Goal: Task Accomplishment & Management: Use online tool/utility

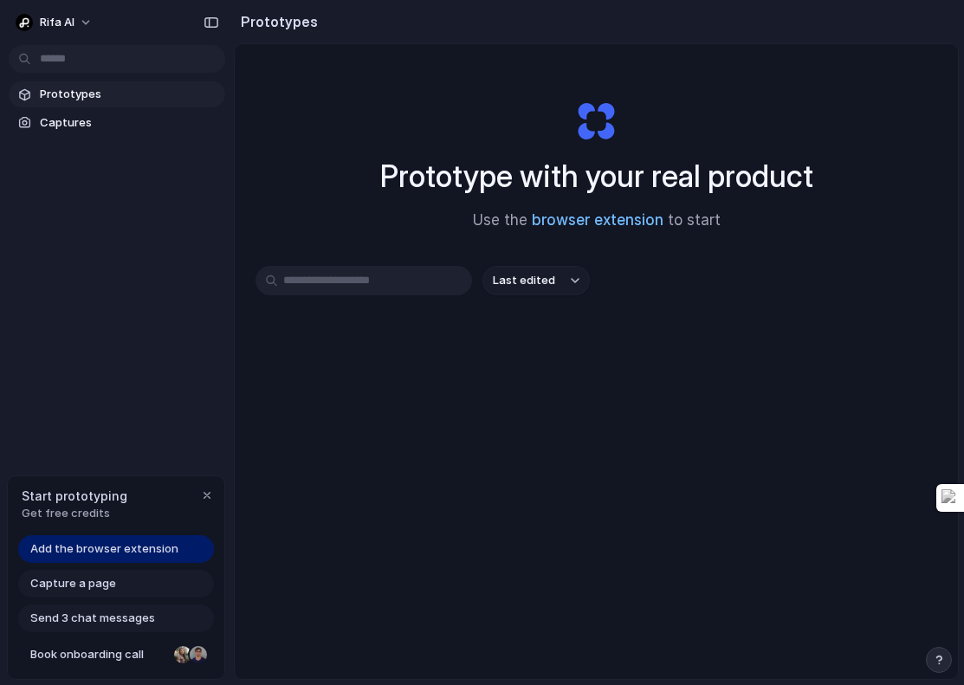
click at [570, 221] on link "browser extension" at bounding box center [598, 219] width 132 height 17
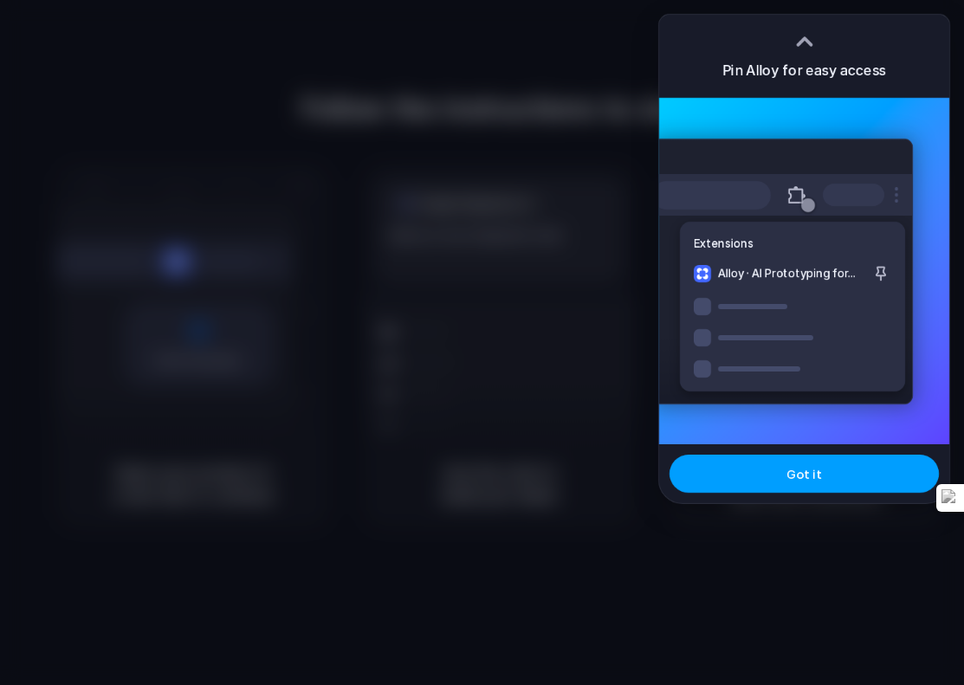
click at [742, 477] on button "Got it" at bounding box center [804, 474] width 269 height 38
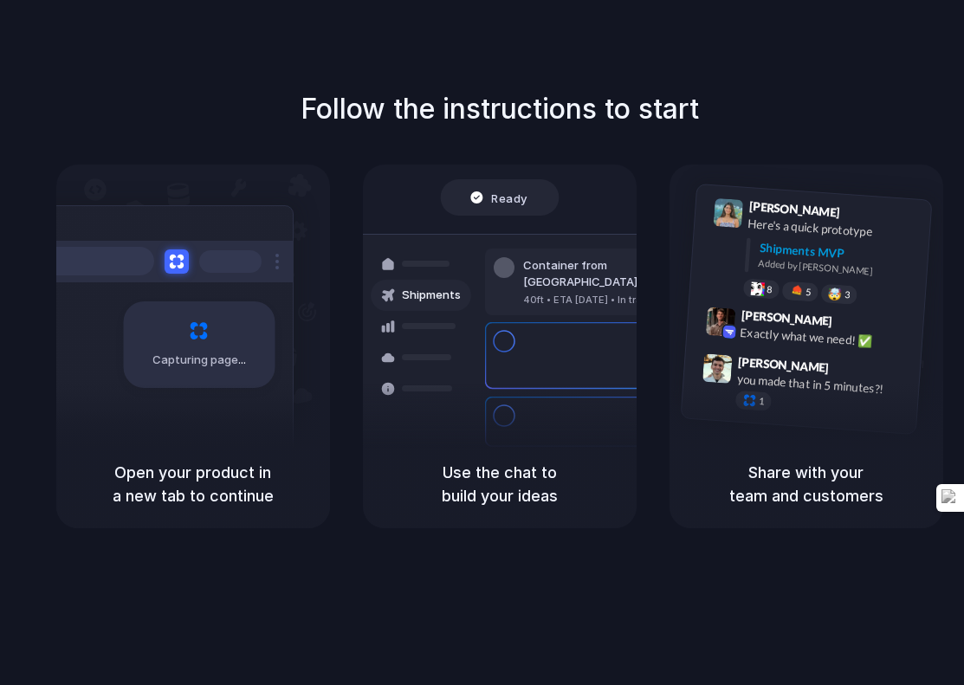
click at [444, 195] on div "Ready" at bounding box center [499, 197] width 119 height 36
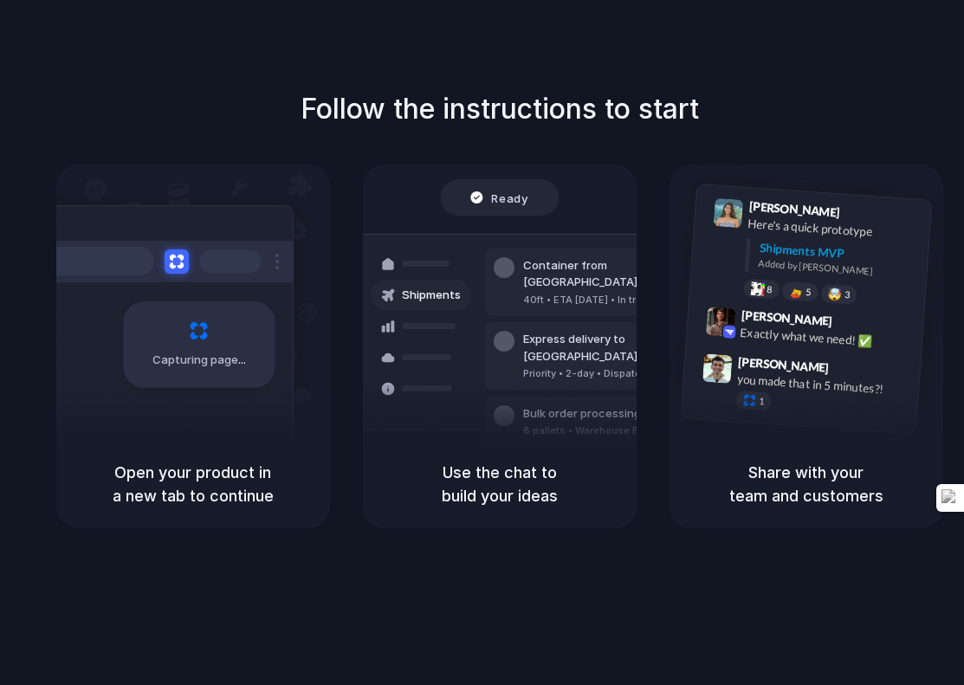
click at [684, 202] on div "[PERSON_NAME] 9:41 AM Here's a quick prototype Shipments MVP Added by [PERSON_N…" at bounding box center [807, 302] width 274 height 275
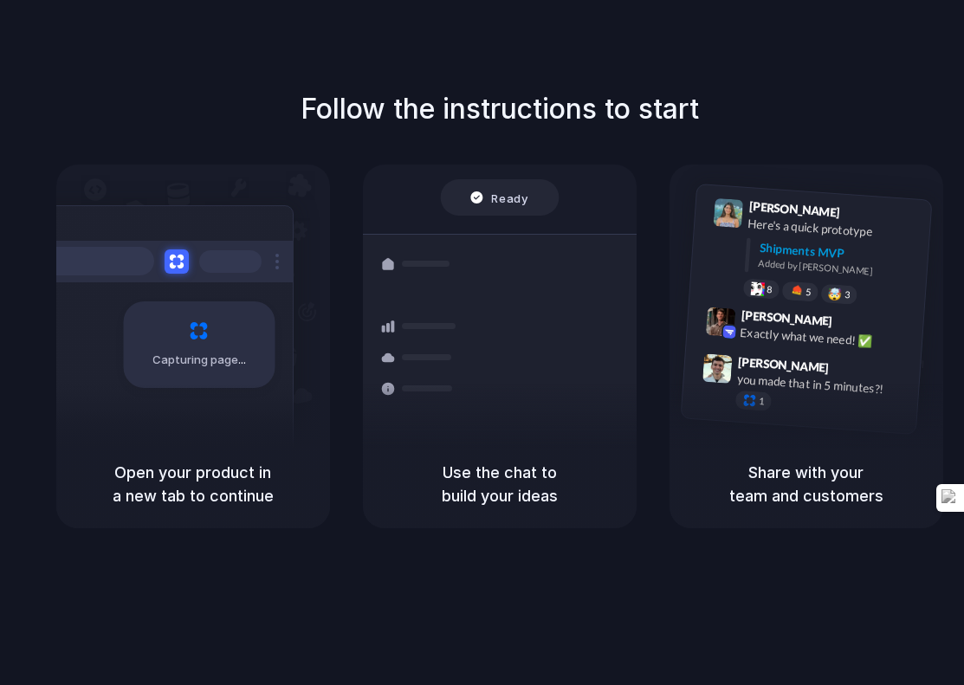
click at [447, 216] on div "Ready Shipments Container from [GEOGRAPHIC_DATA] 40ft • ETA [DATE] • In transit…" at bounding box center [500, 328] width 295 height 300
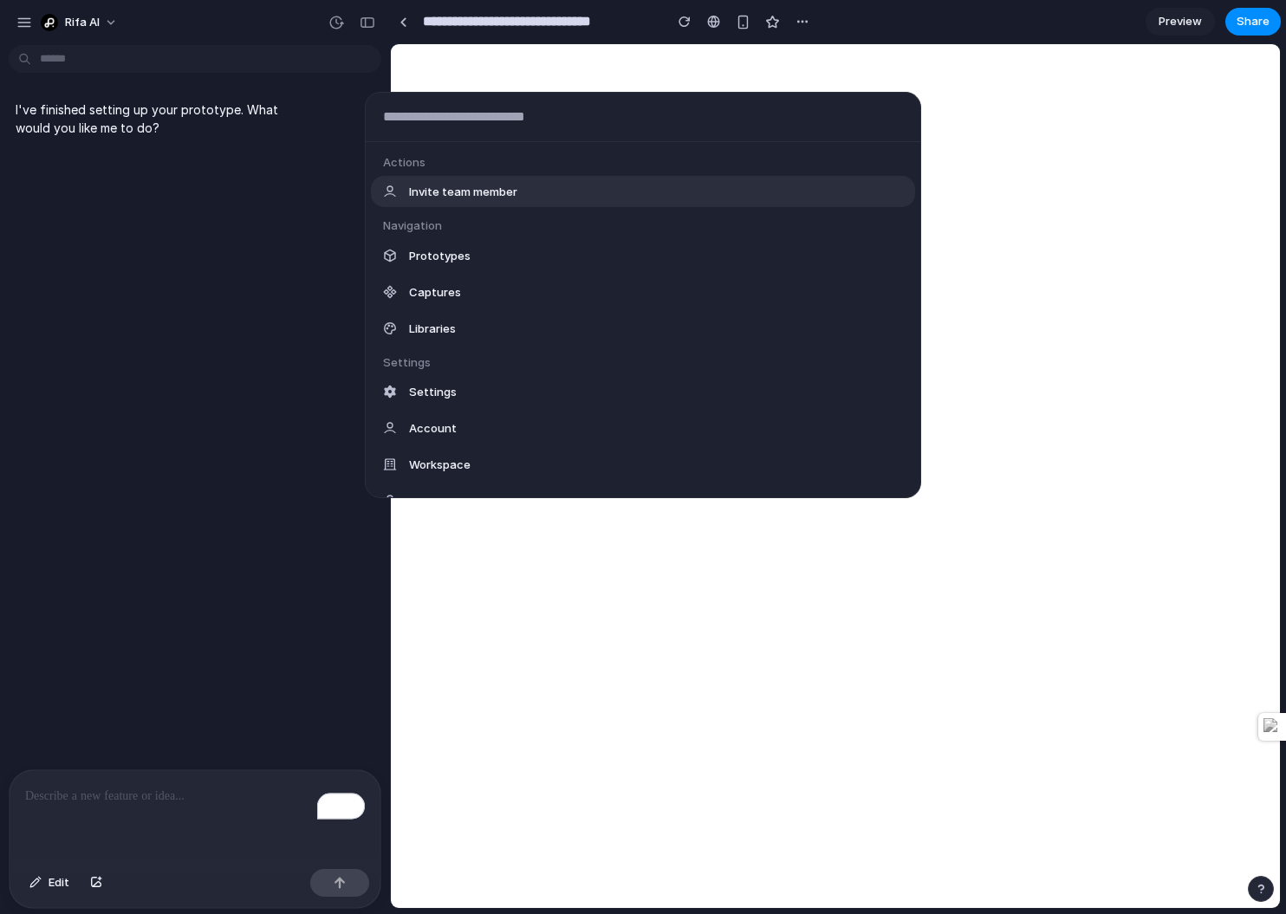
click at [169, 51] on body "**********" at bounding box center [643, 457] width 1286 height 914
click at [177, 48] on div "Actions Invite team member Navigation Prototypes Captures Libraries Settings Se…" at bounding box center [643, 457] width 1286 height 914
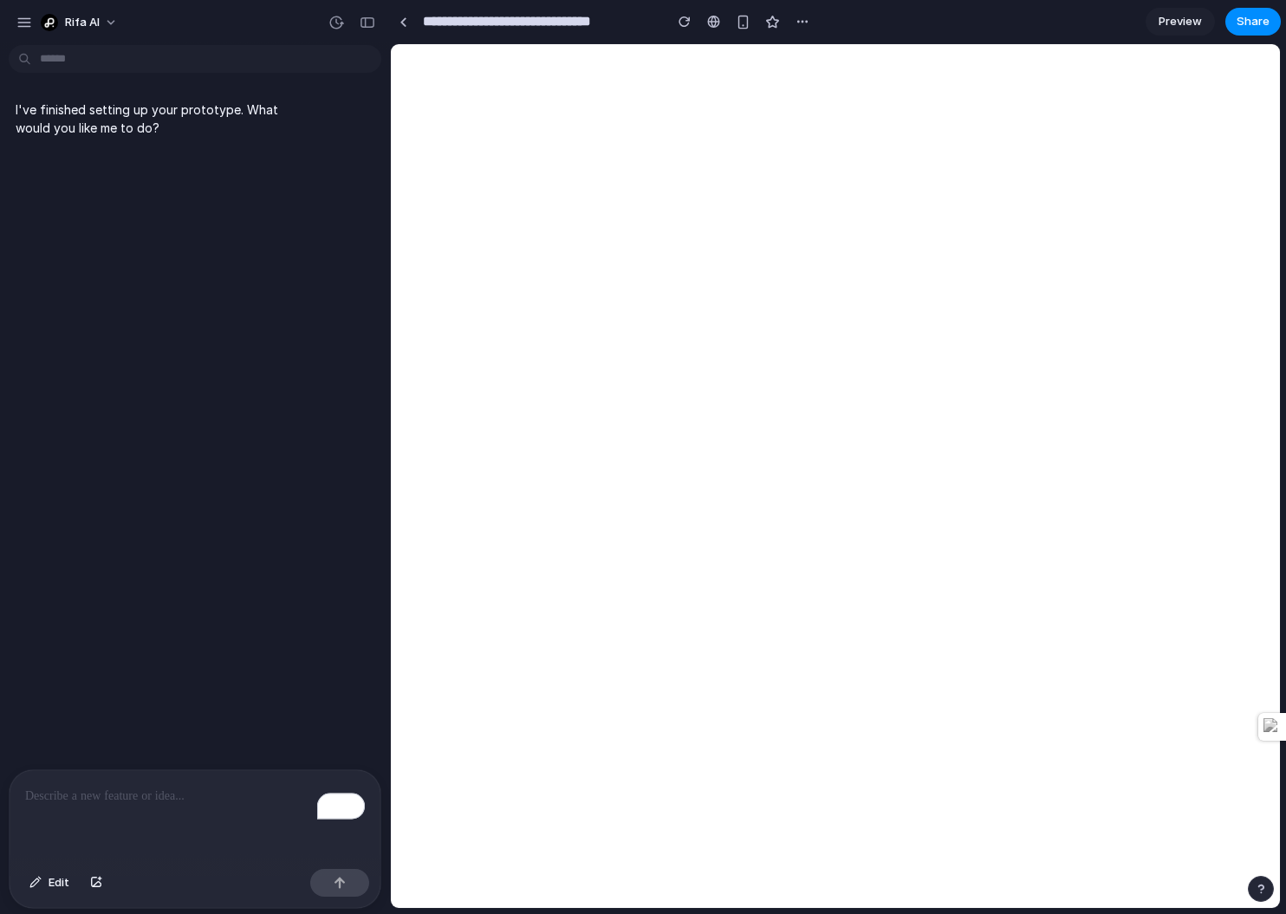
click at [114, 684] on p "To enrich screen reader interactions, please activate Accessibility in Grammarl…" at bounding box center [195, 796] width 340 height 21
click at [399, 21] on div at bounding box center [403, 22] width 8 height 10
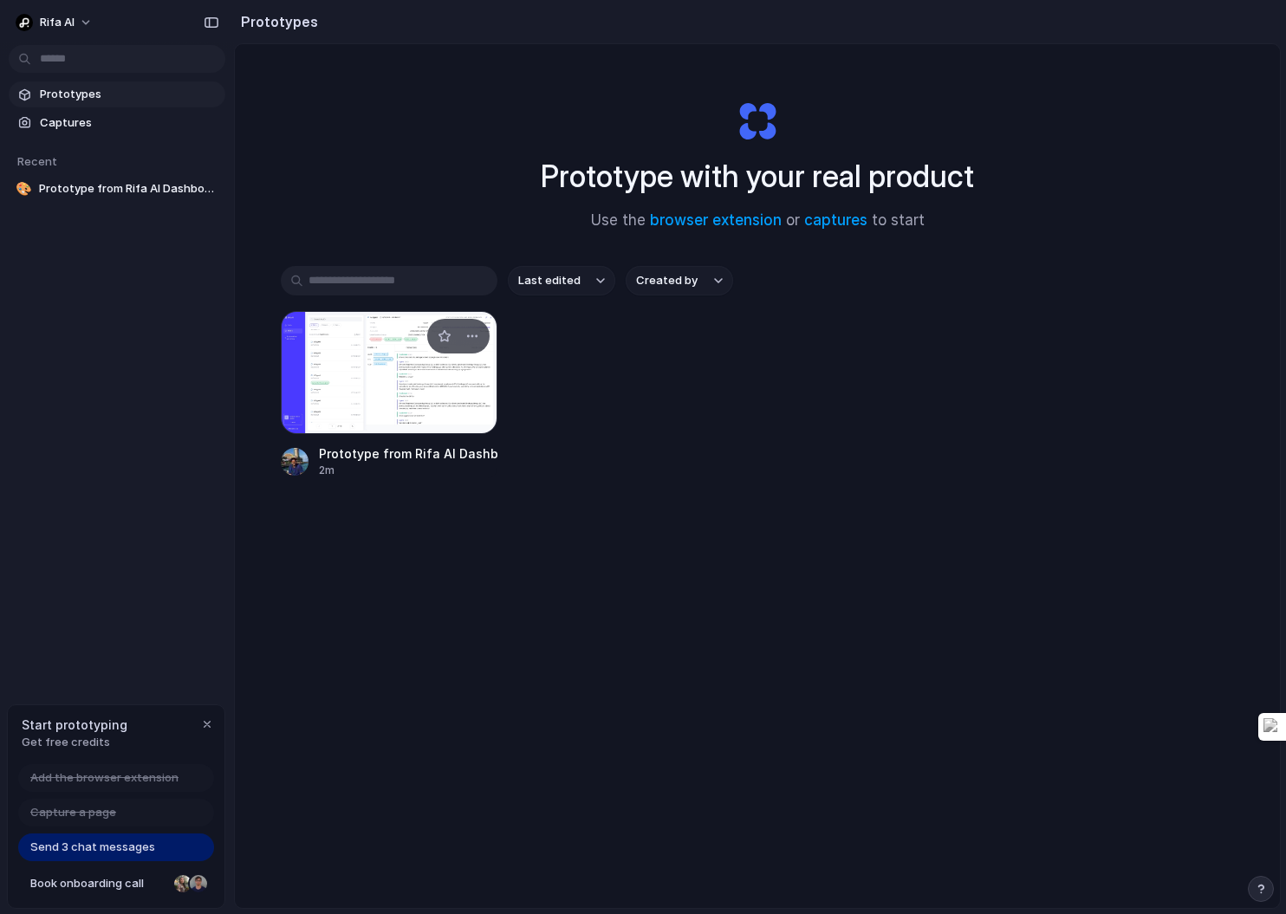
click at [362, 399] on div at bounding box center [389, 372] width 217 height 123
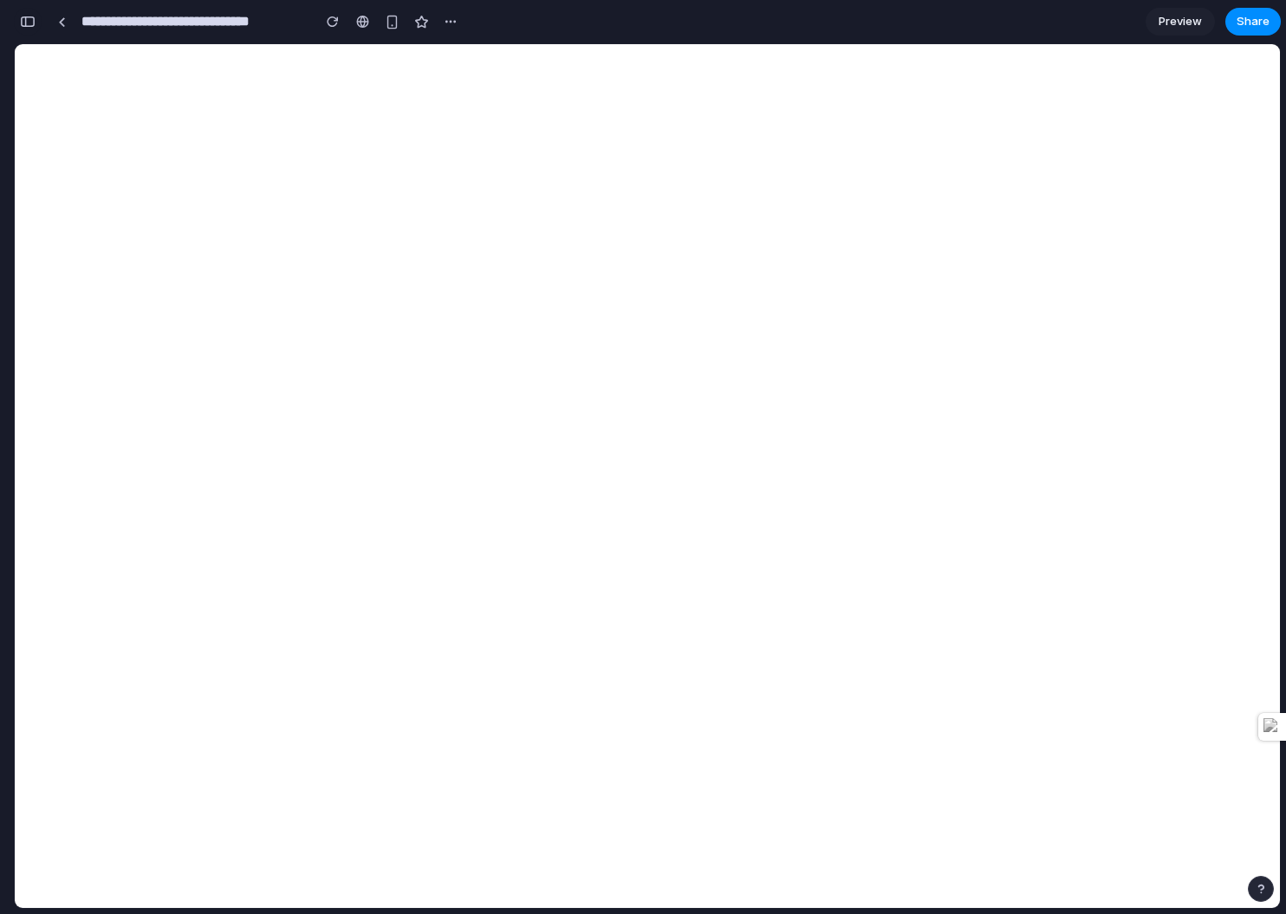
click at [32, 23] on div "button" at bounding box center [28, 22] width 16 height 12
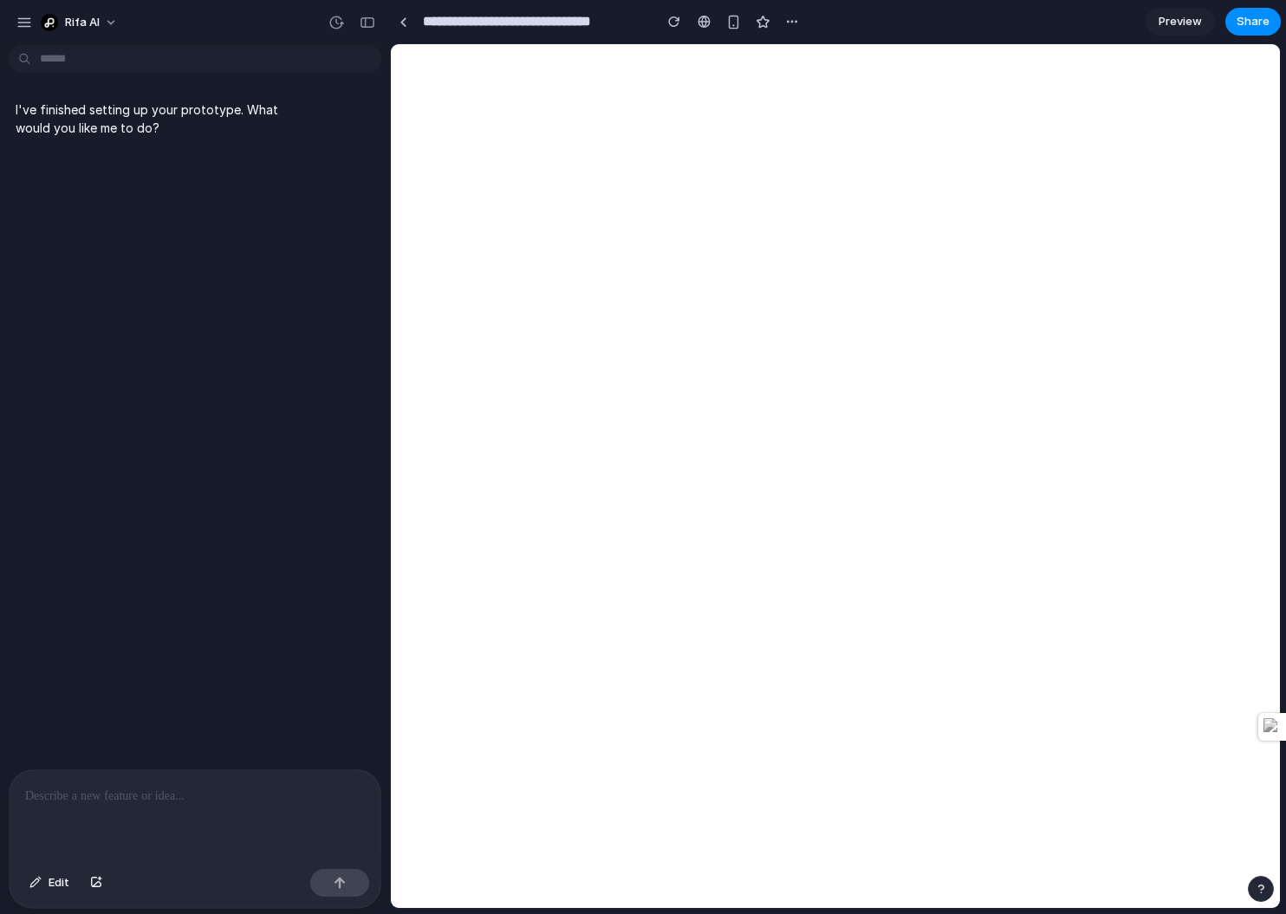
click at [109, 684] on p at bounding box center [195, 796] width 340 height 21
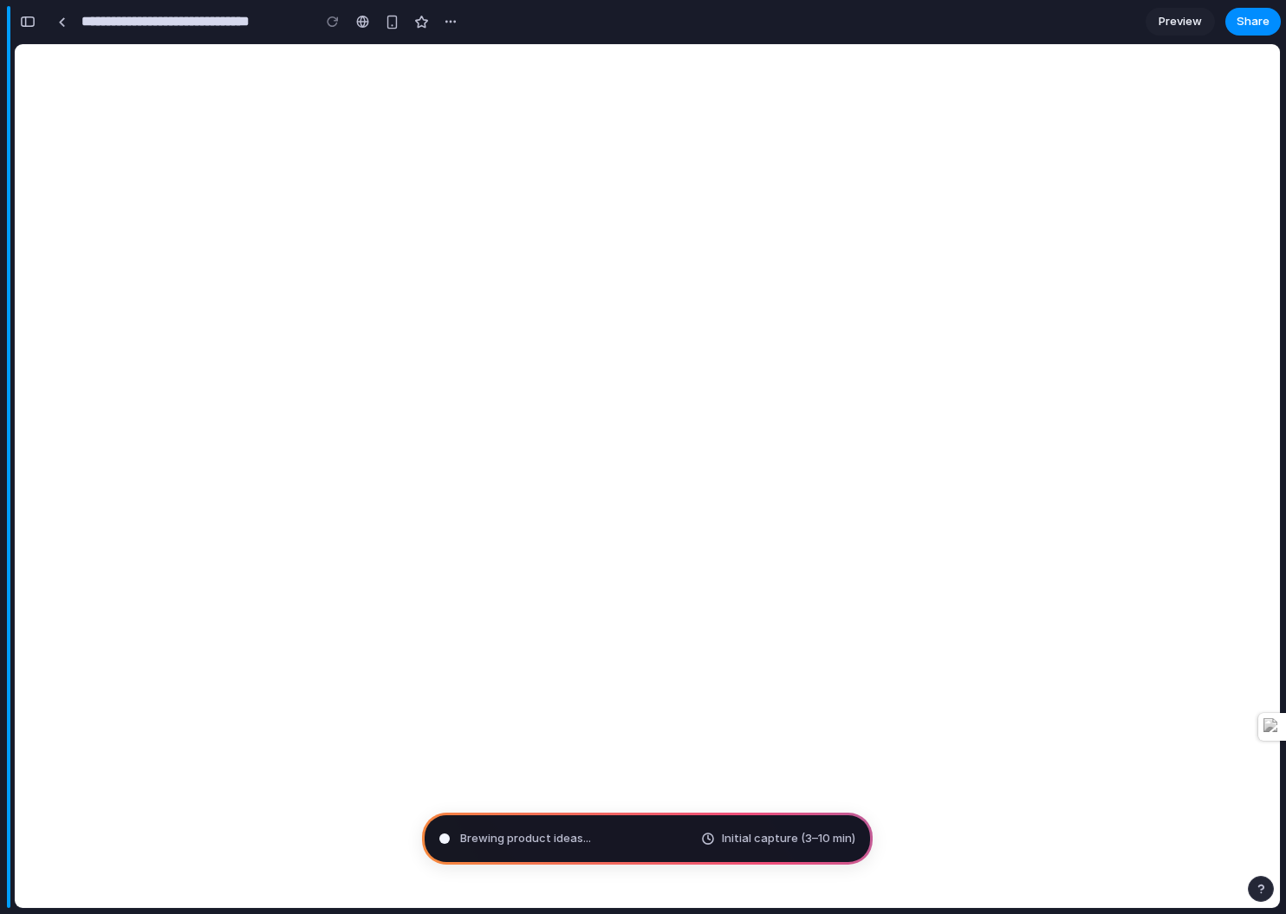
type input "**********"
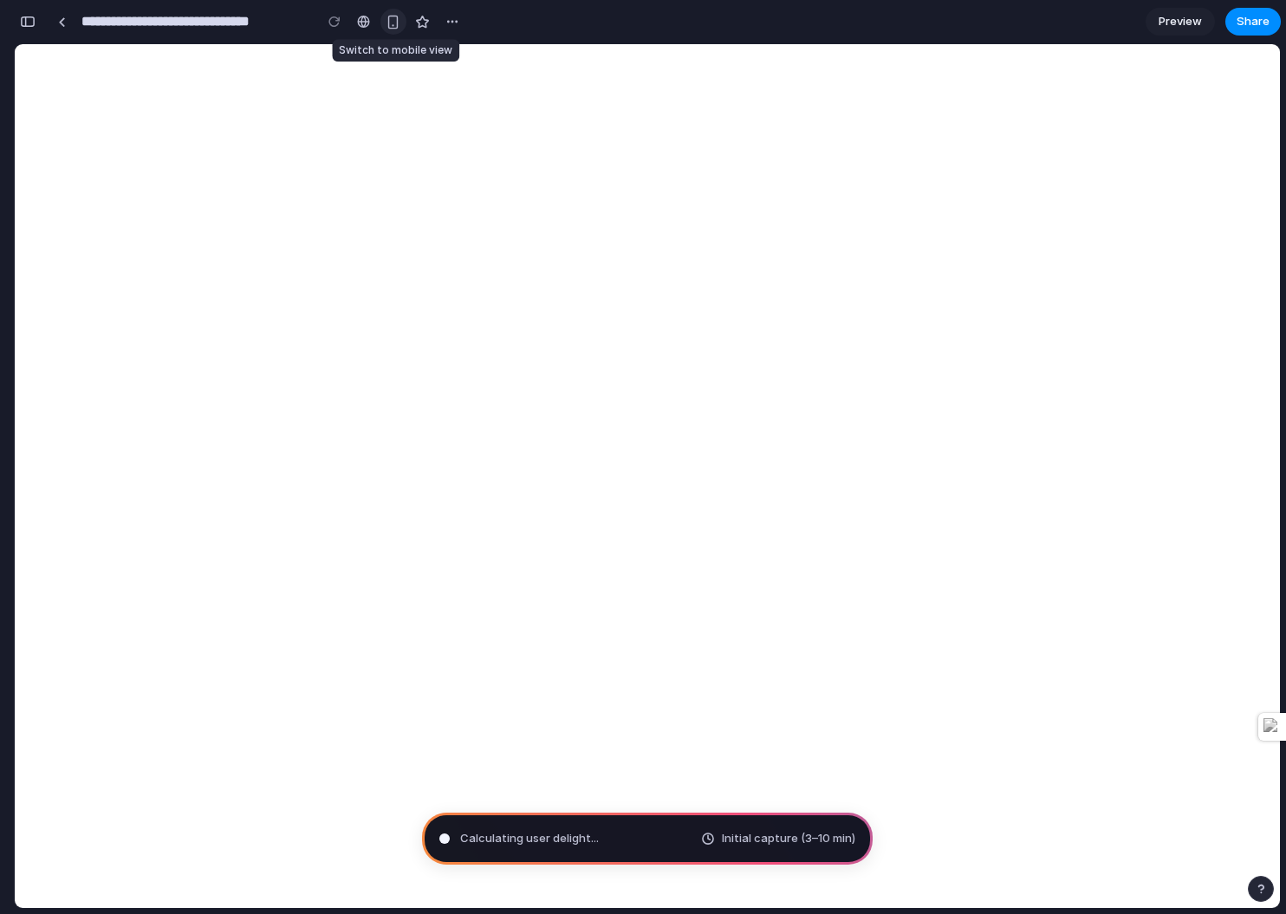
click at [389, 23] on div "button" at bounding box center [393, 22] width 15 height 15
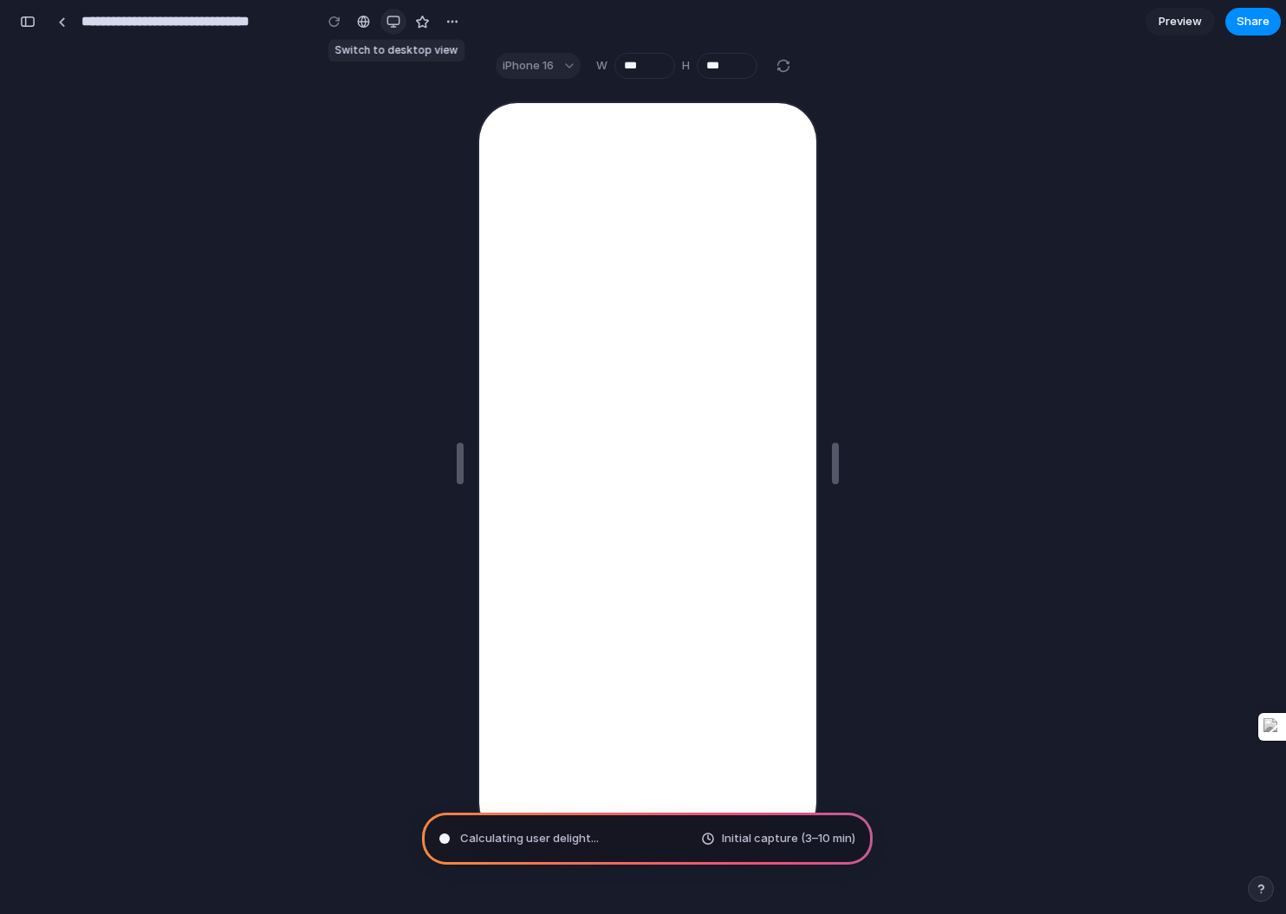
click at [396, 24] on div "button" at bounding box center [393, 22] width 14 height 14
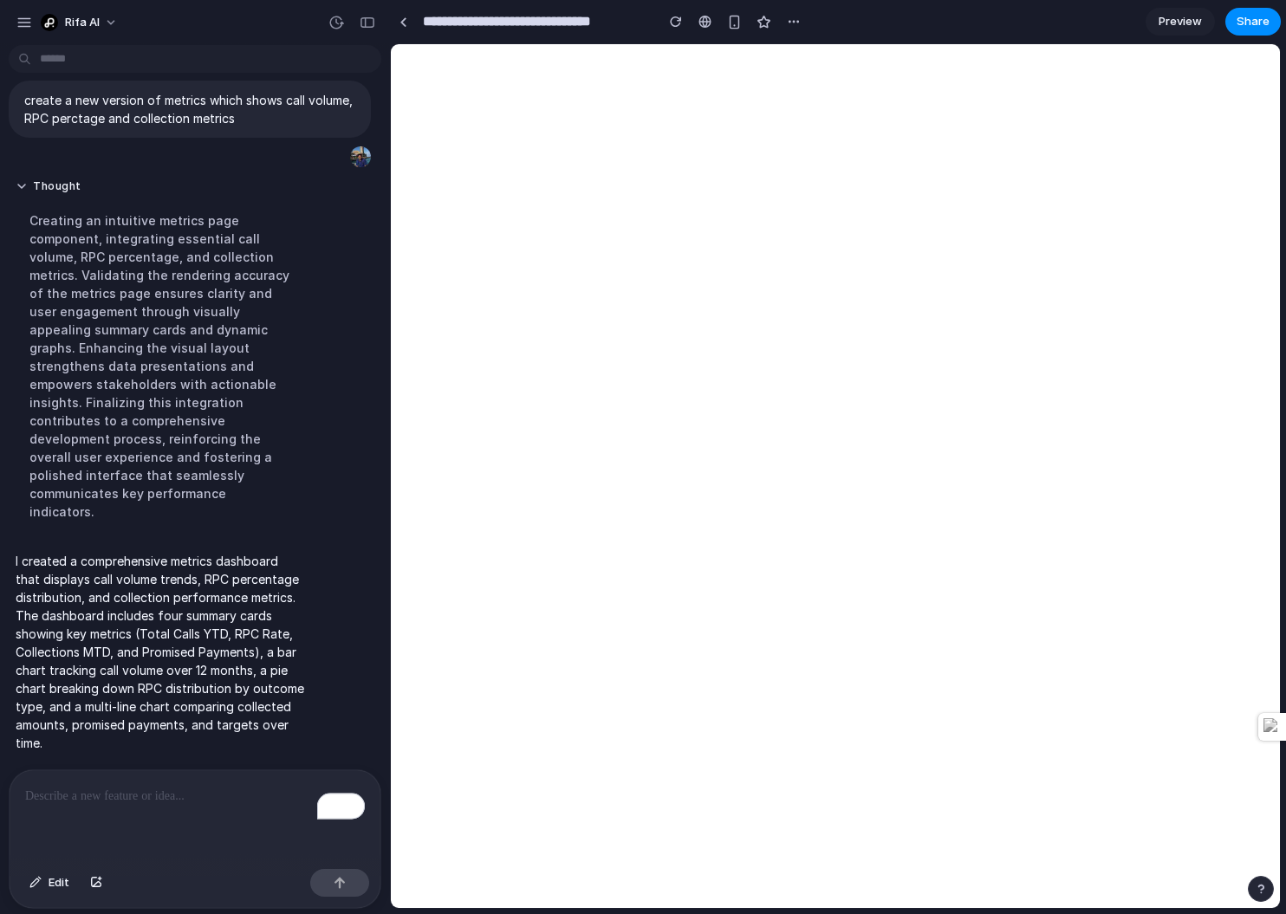
scroll to position [44, 0]
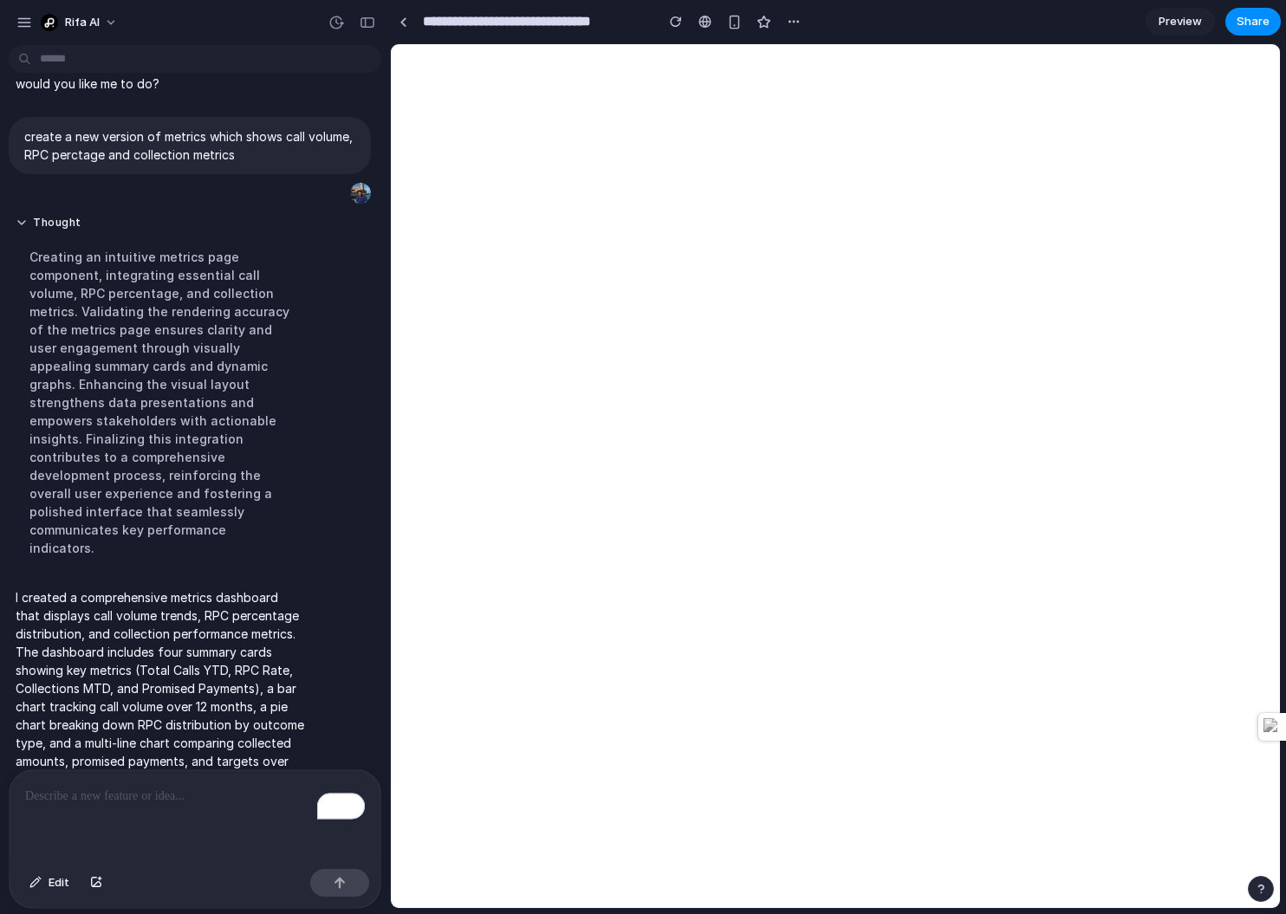
click at [87, 684] on p "To enrich screen reader interactions, please activate Accessibility in Grammarl…" at bounding box center [195, 796] width 340 height 21
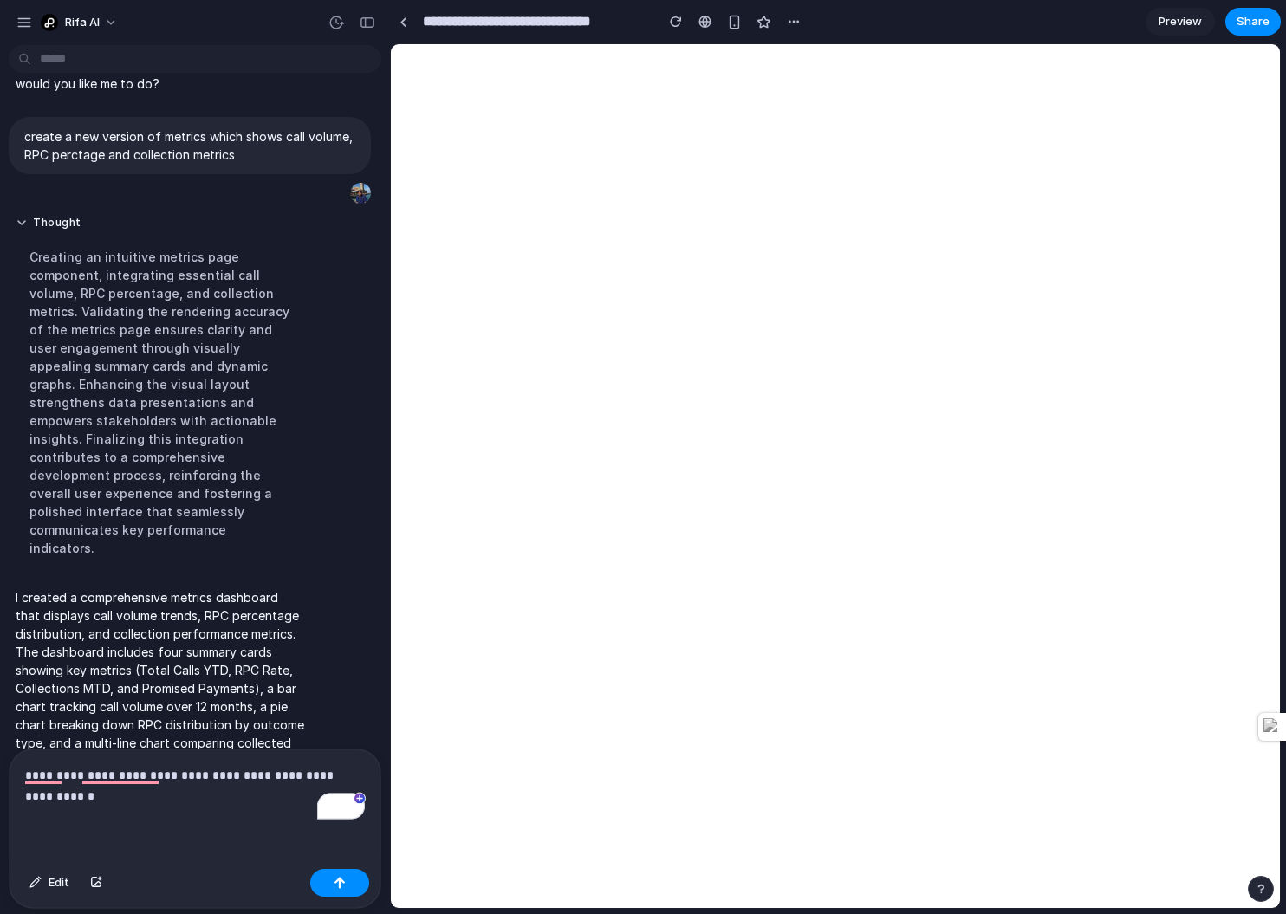
click at [87, 684] on p "**********" at bounding box center [195, 786] width 340 height 42
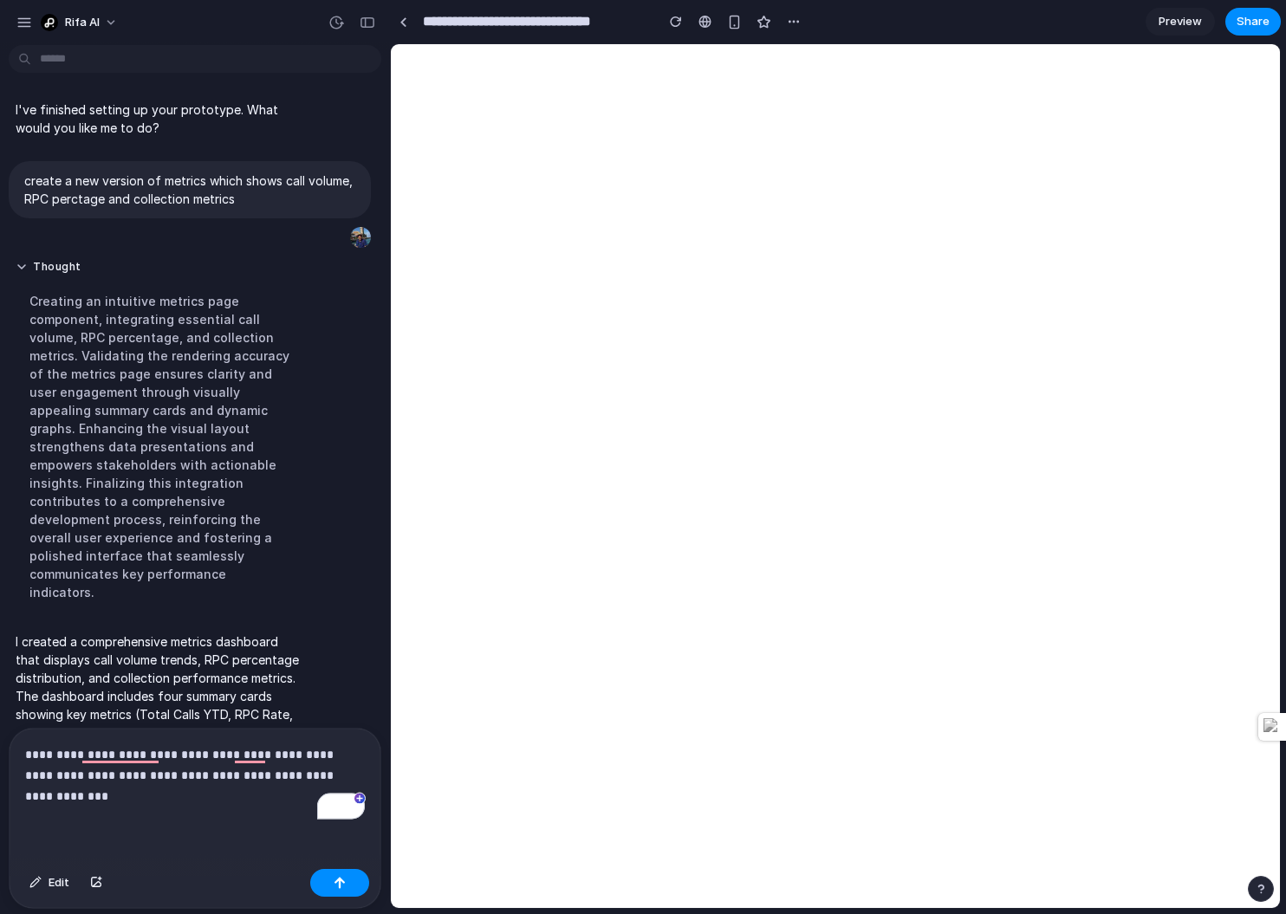
click at [963, 19] on span "Preview" at bounding box center [1179, 21] width 43 height 17
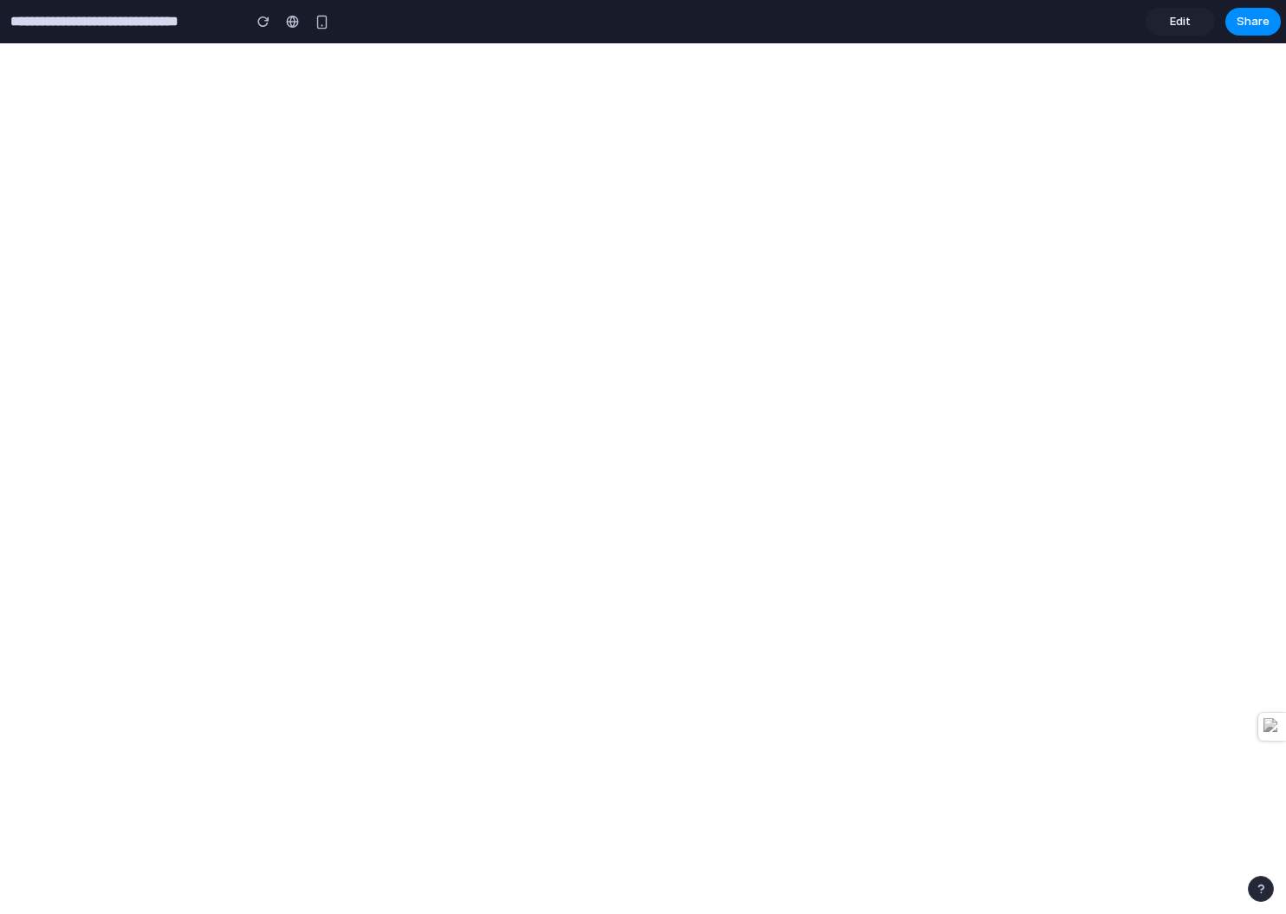
click at [963, 16] on span "Edit" at bounding box center [1180, 21] width 21 height 17
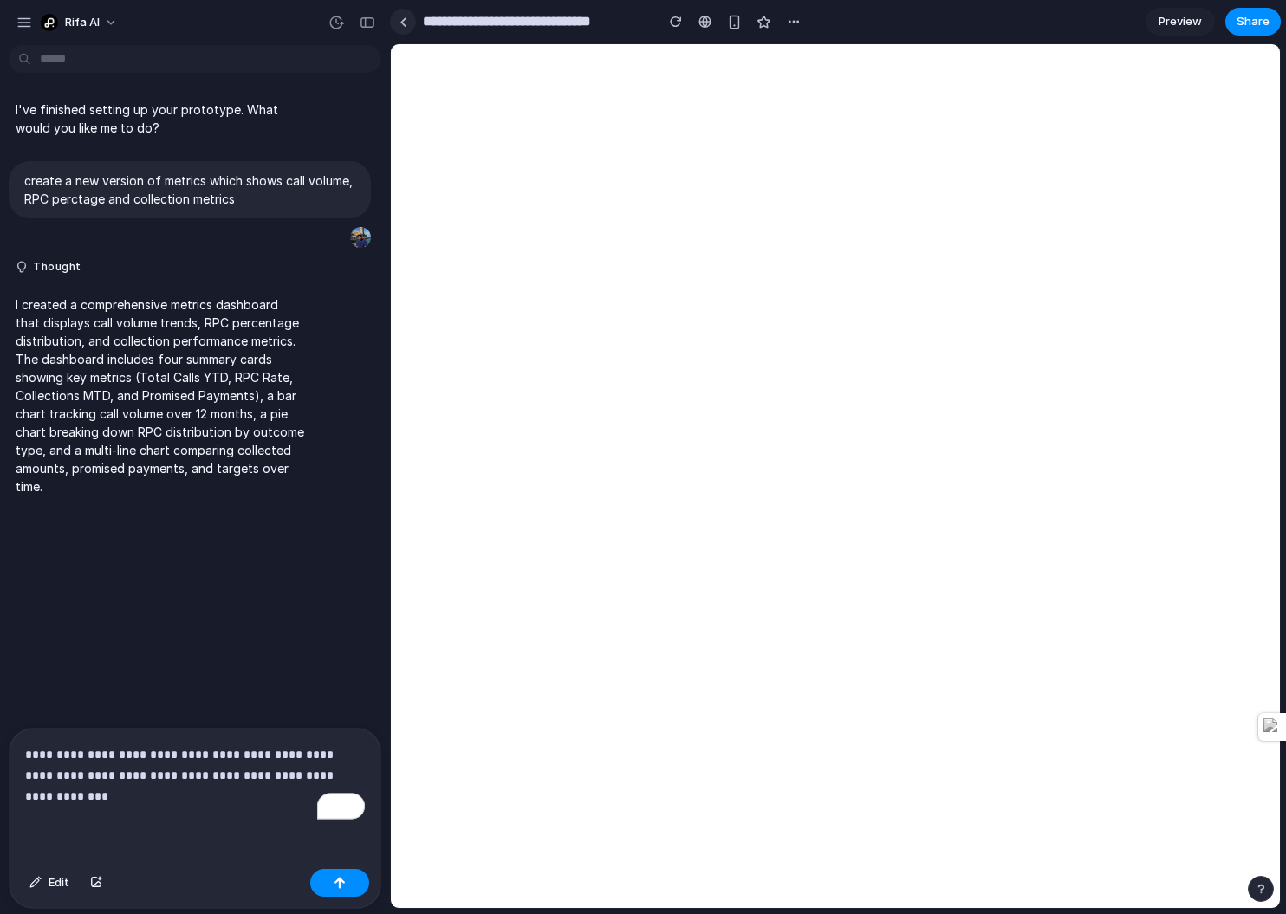
click at [405, 22] on div at bounding box center [403, 22] width 8 height 10
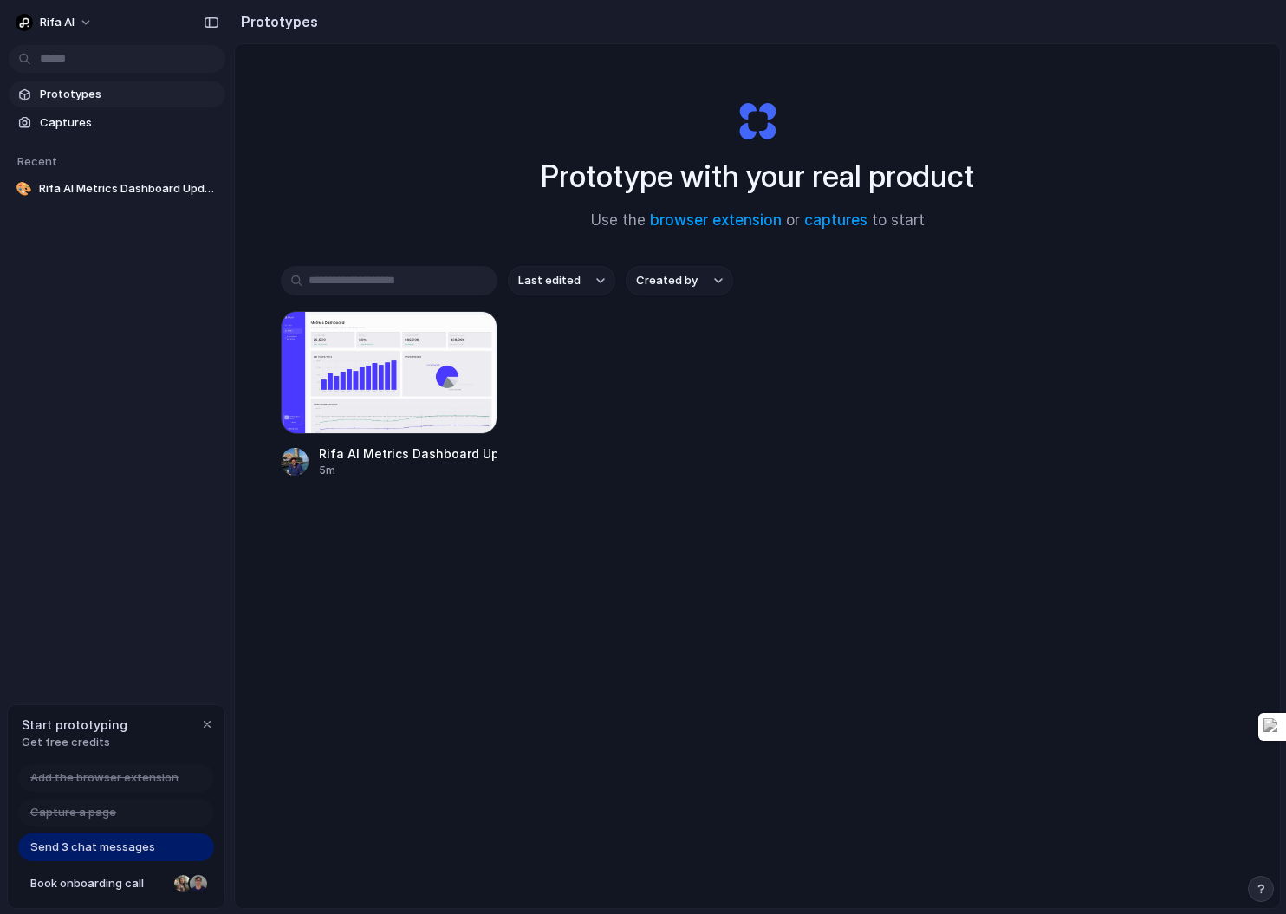
click at [630, 329] on div "Rifa AI Metrics Dashboard Update 5m" at bounding box center [757, 394] width 953 height 167
click at [716, 220] on link "browser extension" at bounding box center [716, 219] width 132 height 17
